Goal: Task Accomplishment & Management: Manage account settings

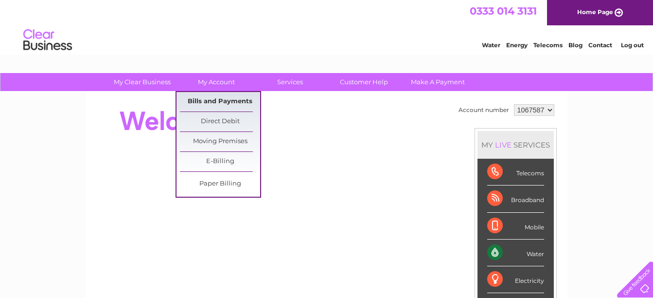
click at [227, 104] on link "Bills and Payments" at bounding box center [220, 101] width 80 height 19
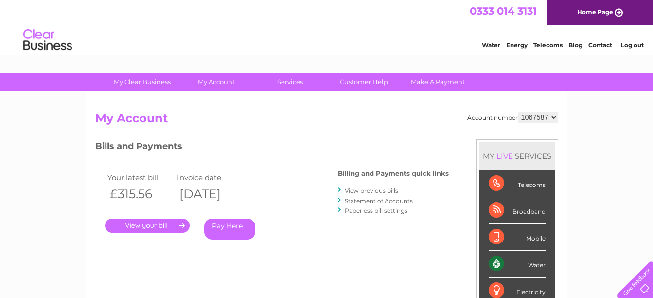
drag, startPoint x: 0, startPoint y: 0, endPoint x: 220, endPoint y: 123, distance: 252.3
click at [220, 123] on div "Account number 1067587 My Account MY LIVE SERVICES Telecoms Broadband Mobile Wa…" at bounding box center [326, 253] width 481 height 322
click at [389, 187] on link "View previous bills" at bounding box center [371, 190] width 53 height 7
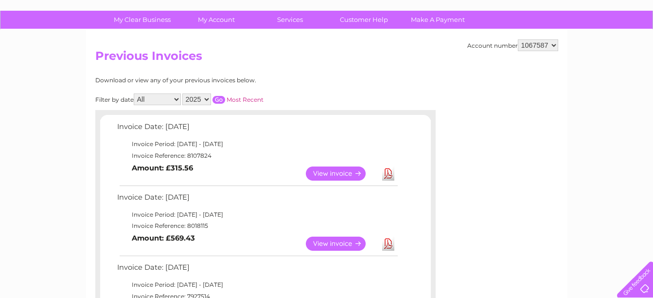
scroll to position [55, 0]
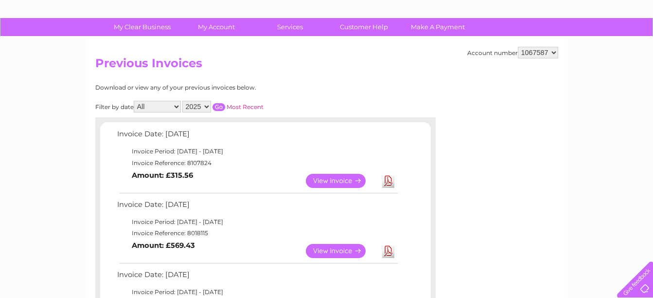
click at [197, 111] on select "2025 2024 2023 2022" at bounding box center [196, 107] width 29 height 12
select select "2024"
click at [183, 101] on select "2025 2024 2023 2022" at bounding box center [196, 107] width 29 height 12
click at [219, 104] on input "button" at bounding box center [219, 107] width 13 height 8
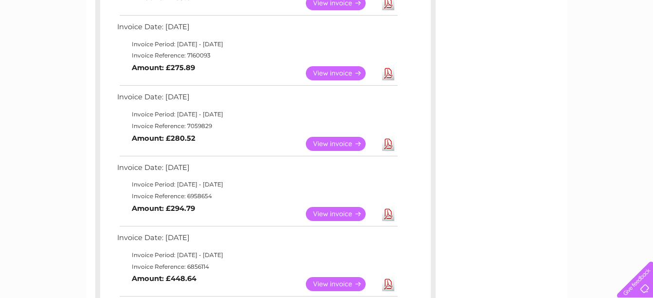
scroll to position [241, 0]
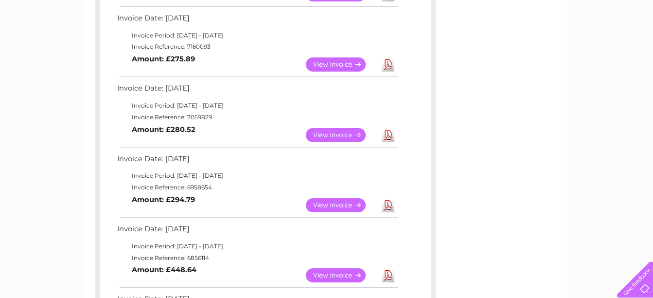
click at [336, 133] on link "View" at bounding box center [341, 135] width 71 height 14
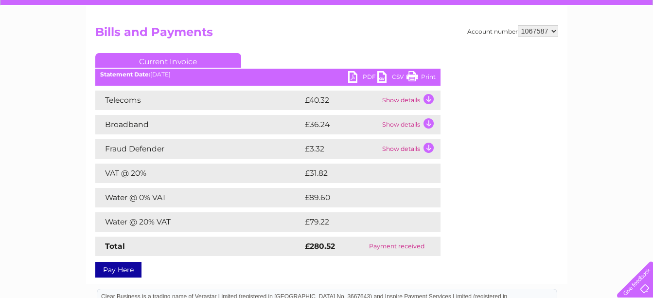
scroll to position [85, 0]
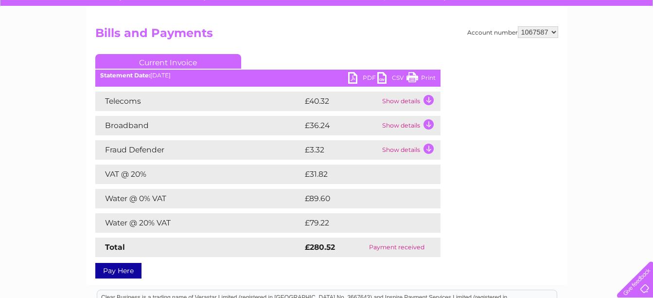
click at [427, 148] on td "Show details" at bounding box center [410, 149] width 61 height 19
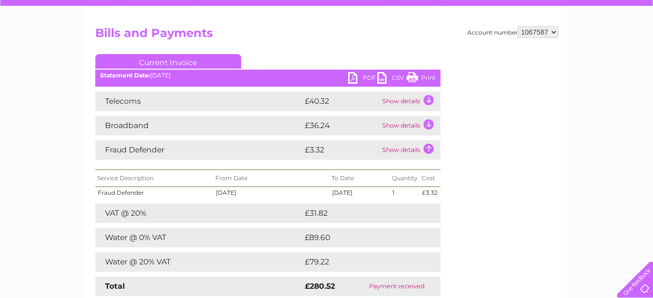
click at [424, 147] on td "Show details" at bounding box center [410, 149] width 61 height 19
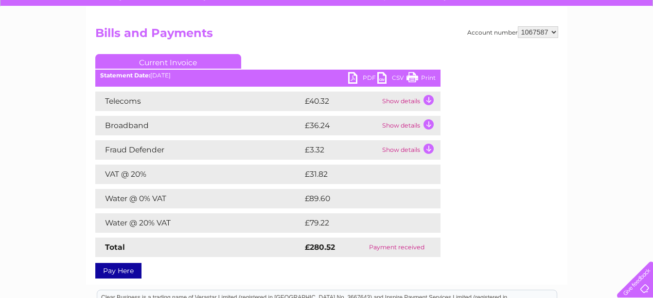
drag, startPoint x: 332, startPoint y: 174, endPoint x: 339, endPoint y: 171, distance: 7.9
click at [339, 171] on td "£31.82" at bounding box center [362, 173] width 118 height 19
